Goal: Task Accomplishment & Management: Manage account settings

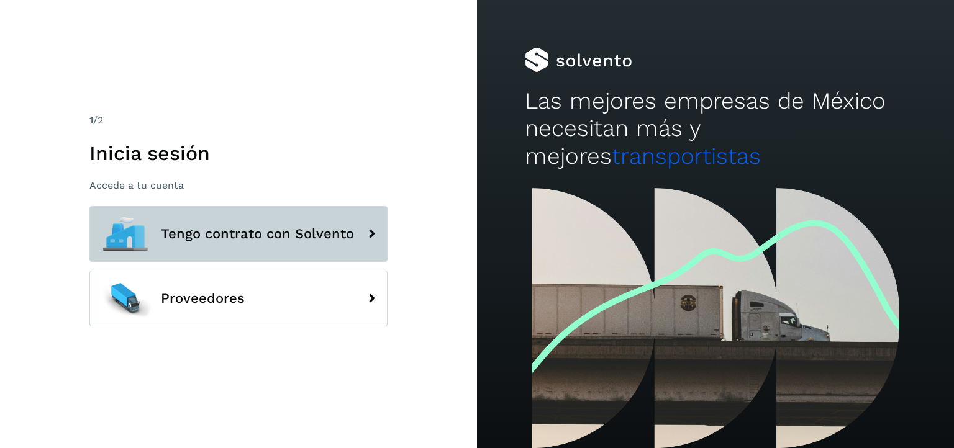
click at [335, 240] on span "Tengo contrato con Solvento" at bounding box center [257, 234] width 193 height 15
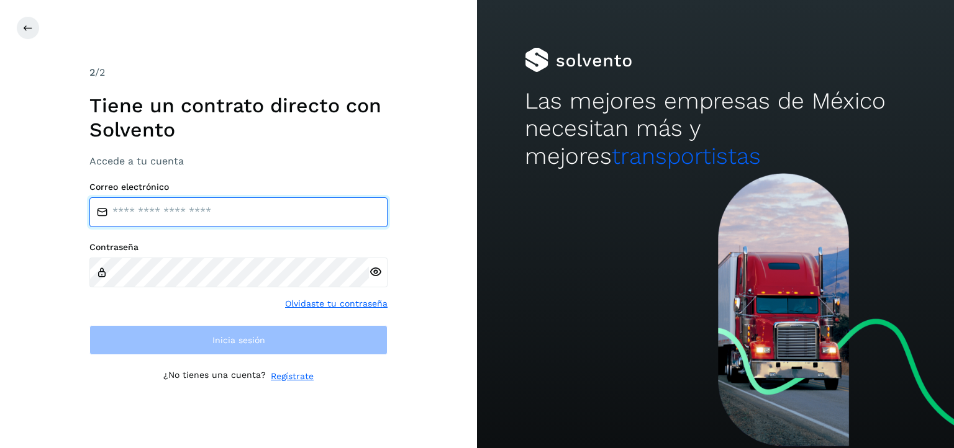
click at [280, 223] on input "email" at bounding box center [238, 212] width 298 height 30
type input "**********"
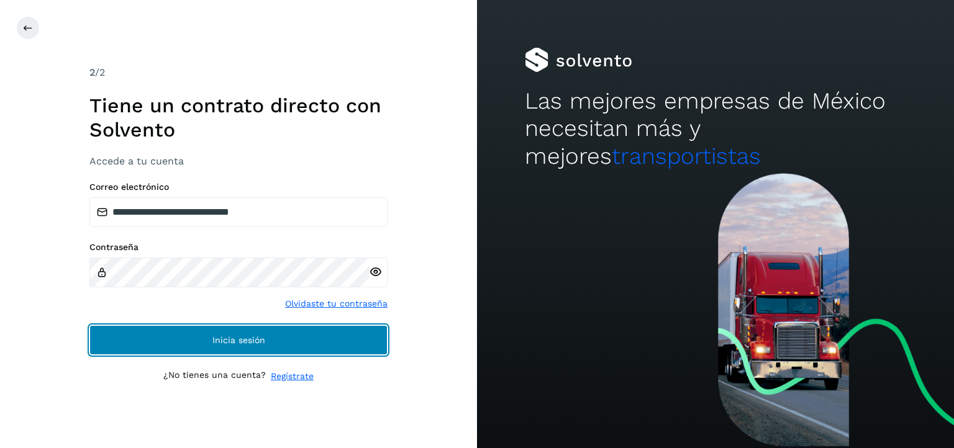
click at [251, 336] on span "Inicia sesión" at bounding box center [238, 340] width 53 height 9
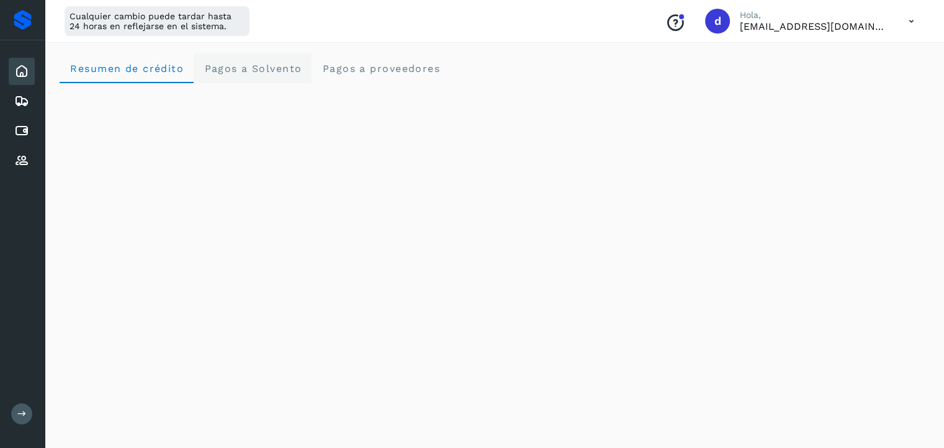
click at [278, 68] on span "Pagos a Solvento" at bounding box center [253, 69] width 98 height 12
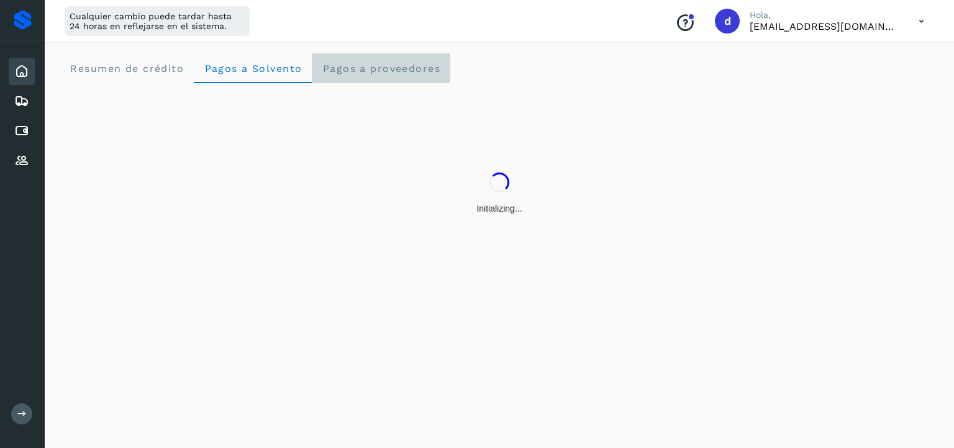
click at [373, 65] on span "Pagos a proveedores" at bounding box center [381, 69] width 119 height 12
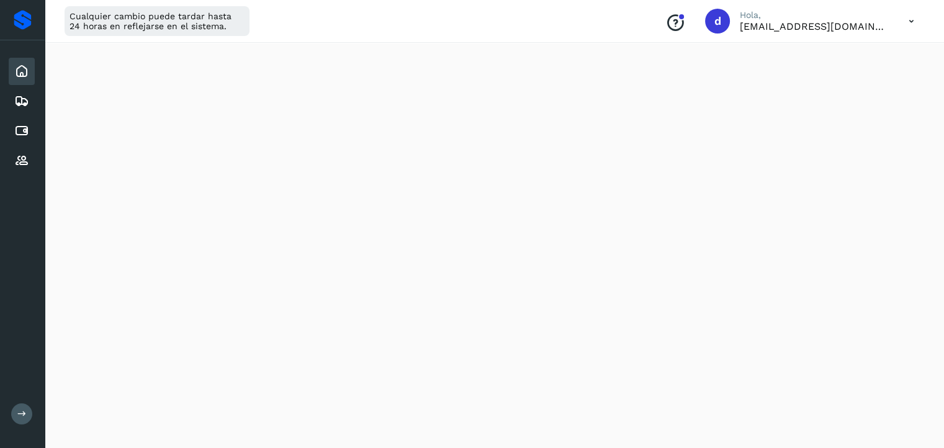
scroll to position [253, 0]
click at [27, 100] on icon at bounding box center [21, 101] width 15 height 15
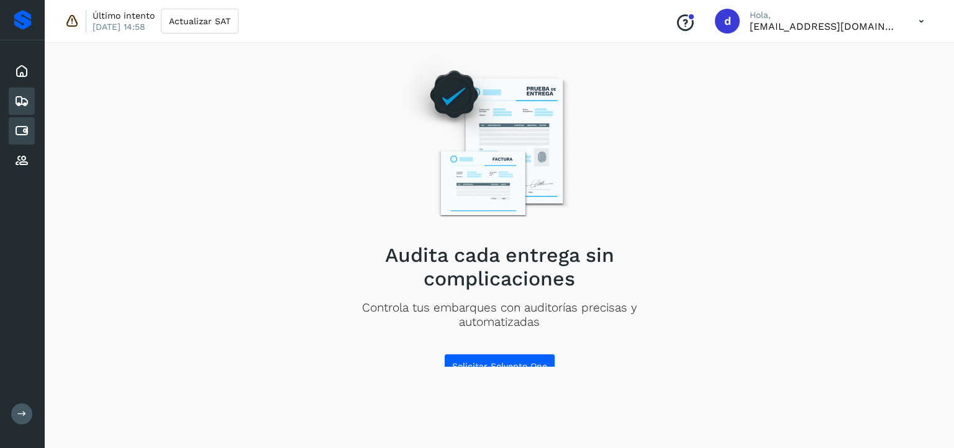
click at [27, 130] on icon at bounding box center [21, 131] width 15 height 15
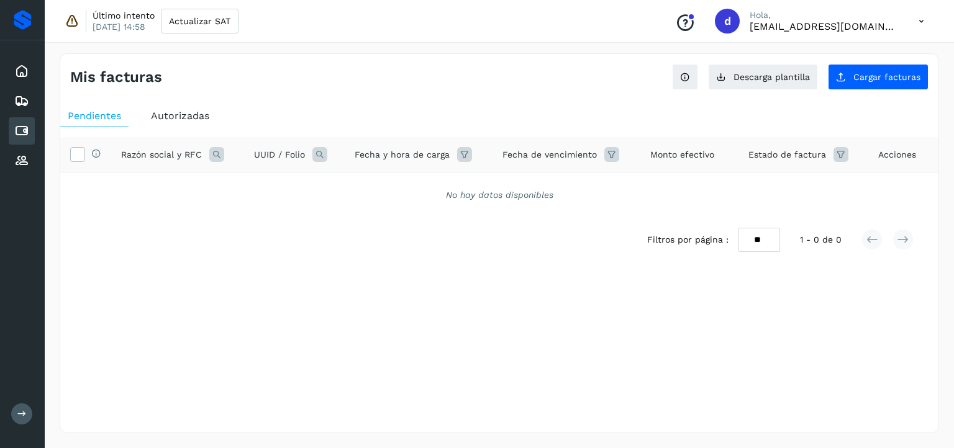
click at [171, 111] on span "Autorizadas" at bounding box center [180, 116] width 58 height 12
